Goal: Find specific page/section: Find specific page/section

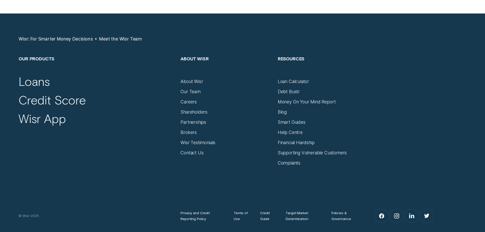
scroll to position [714, 0]
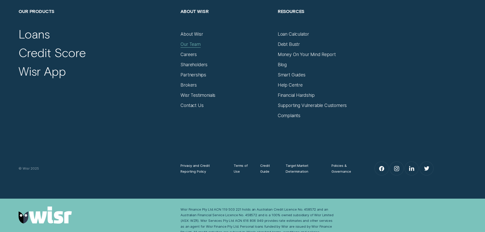
click at [187, 43] on div "Our Team" at bounding box center [191, 45] width 20 height 6
click at [191, 42] on div "Our Team" at bounding box center [191, 45] width 20 height 6
click at [191, 45] on div "Our Team" at bounding box center [191, 45] width 20 height 6
click at [242, 136] on div "Privacy and Credit Reporting Policy Terms of Use Credit Guide Target Market Det…" at bounding box center [243, 148] width 454 height 58
click at [187, 45] on div "Our Team" at bounding box center [191, 45] width 20 height 6
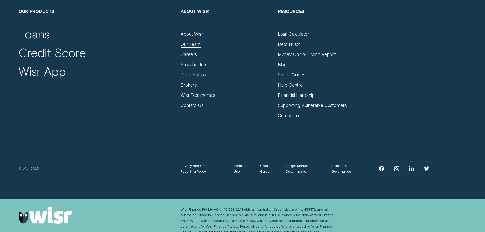
drag, startPoint x: 186, startPoint y: 45, endPoint x: 229, endPoint y: 153, distance: 115.4
click at [116, 155] on div "Privacy and Credit Reporting Policy Terms of Use Credit Guide Target Market Det…" at bounding box center [243, 148] width 454 height 58
click at [236, 151] on div "Privacy and Credit Reporting Policy Terms of Use Credit Guide Target Market Det…" at bounding box center [243, 148] width 454 height 58
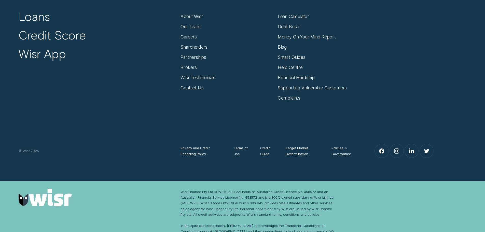
scroll to position [747, 0]
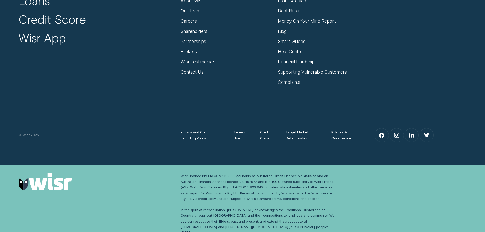
click at [311, 213] on div "Wisr Finance Pty Ltd ACN 119 503 221 holds an Australian Credit Licence No. 458…" at bounding box center [259, 204] width 156 height 62
click at [327, 213] on div "Wisr Finance Pty Ltd ACN 119 503 221 holds an Australian Credit Licence No. 458…" at bounding box center [259, 204] width 156 height 62
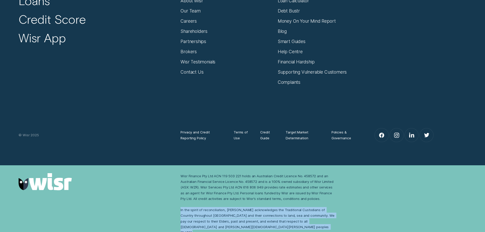
click at [327, 213] on div "Wisr Finance Pty Ltd ACN 119 503 221 holds an Australian Credit Licence No. 458…" at bounding box center [259, 204] width 156 height 62
click at [397, 208] on div "Wisr Finance Pty Ltd ACN 119 503 221 holds an Australian Credit Licence No. 458…" at bounding box center [243, 204] width 454 height 62
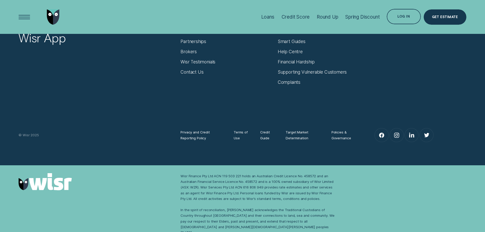
scroll to position [594, 0]
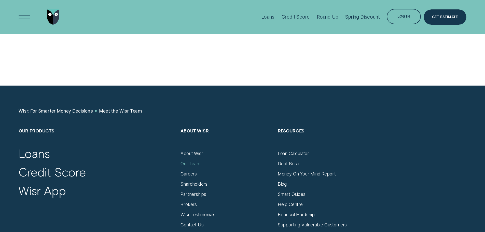
click at [197, 165] on div "Our Team" at bounding box center [191, 164] width 20 height 6
click at [378, 155] on div "Our Products Loans Credit Score Wisr App About Wisr About Wisr Our Team Careers…" at bounding box center [243, 183] width 454 height 110
